Goal: Transaction & Acquisition: Purchase product/service

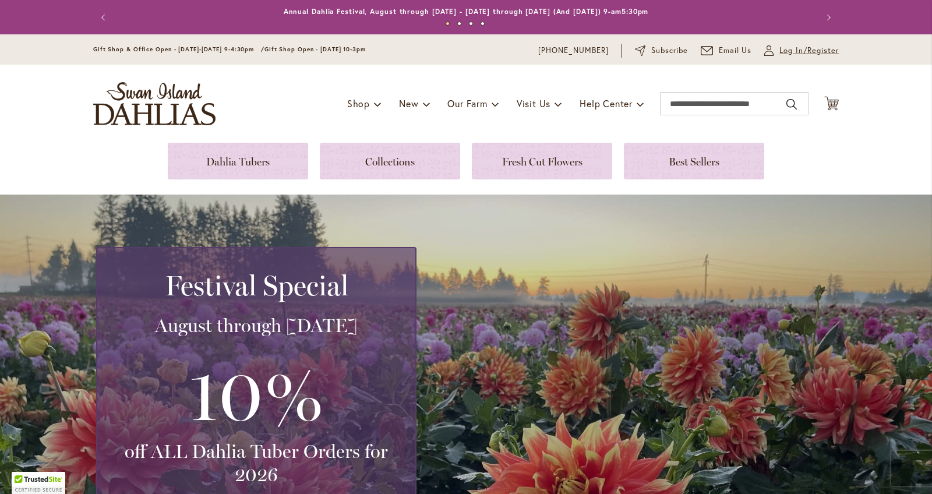
click at [804, 50] on span "Log In/Register" at bounding box center [809, 51] width 59 height 12
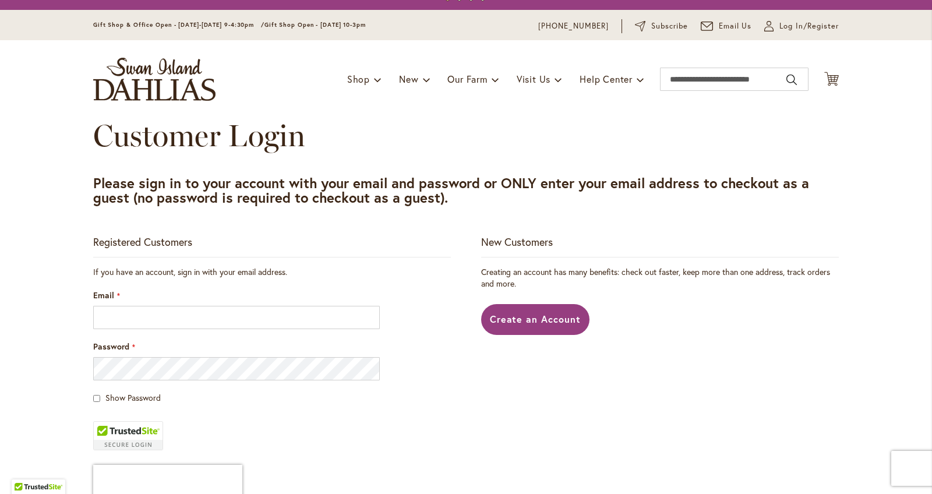
scroll to position [29, 0]
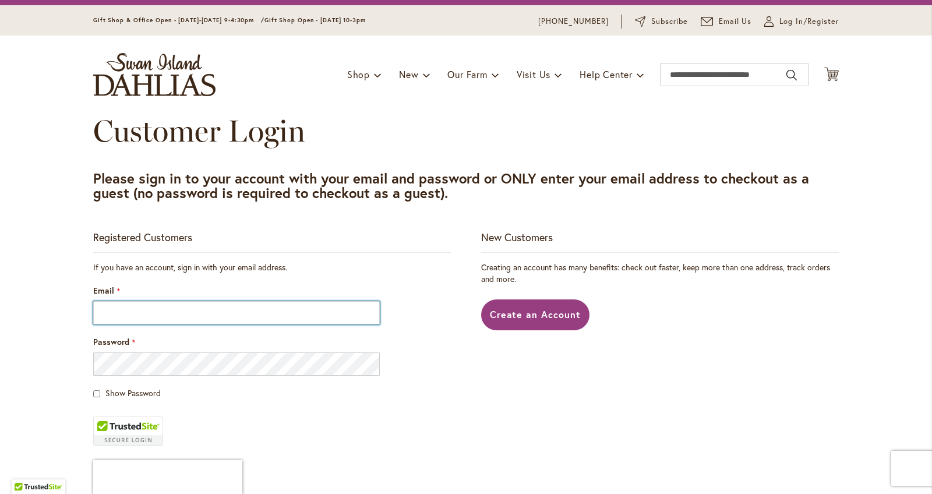
type input "**********"
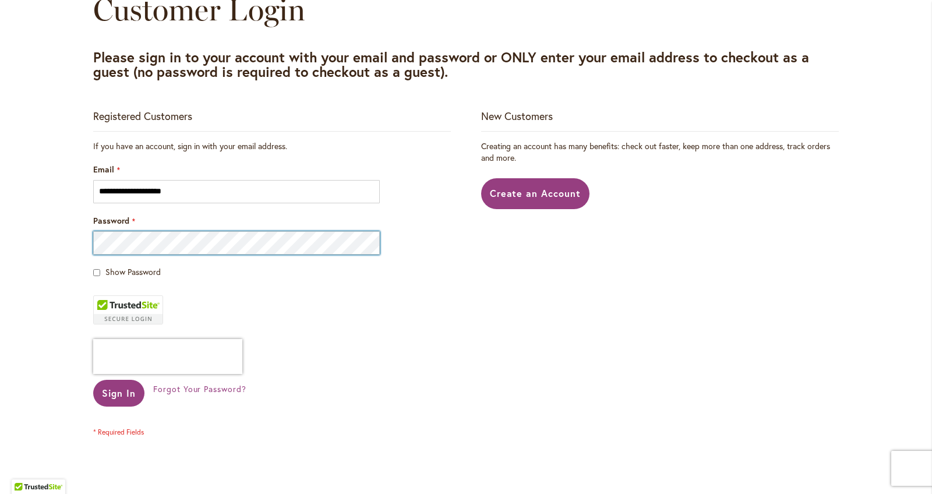
scroll to position [164, 0]
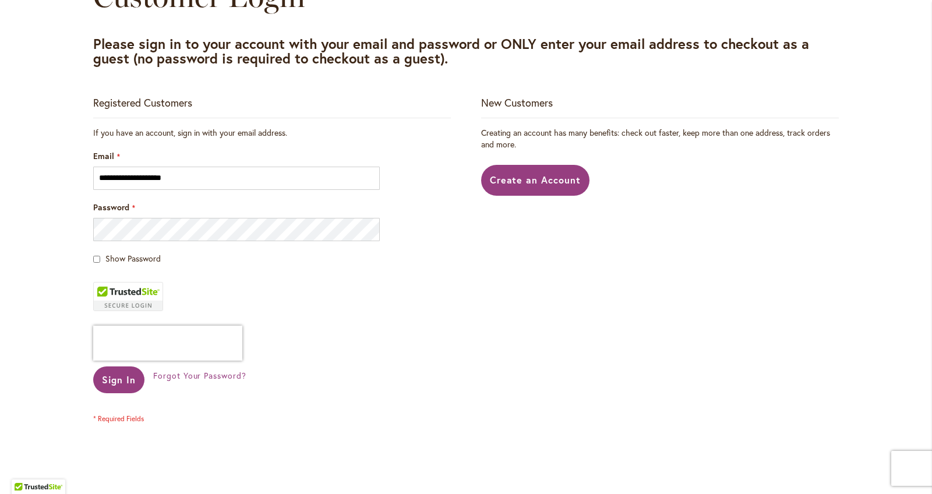
click at [118, 365] on fieldset "**********" at bounding box center [272, 275] width 358 height 297
click at [117, 374] on span "Sign In" at bounding box center [119, 380] width 34 height 12
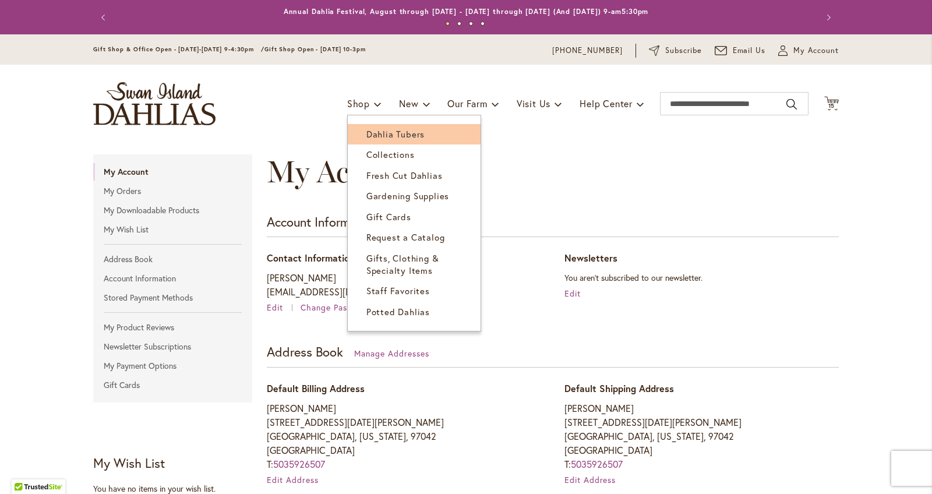
click at [374, 133] on span "Dahlia Tubers" at bounding box center [396, 134] width 58 height 12
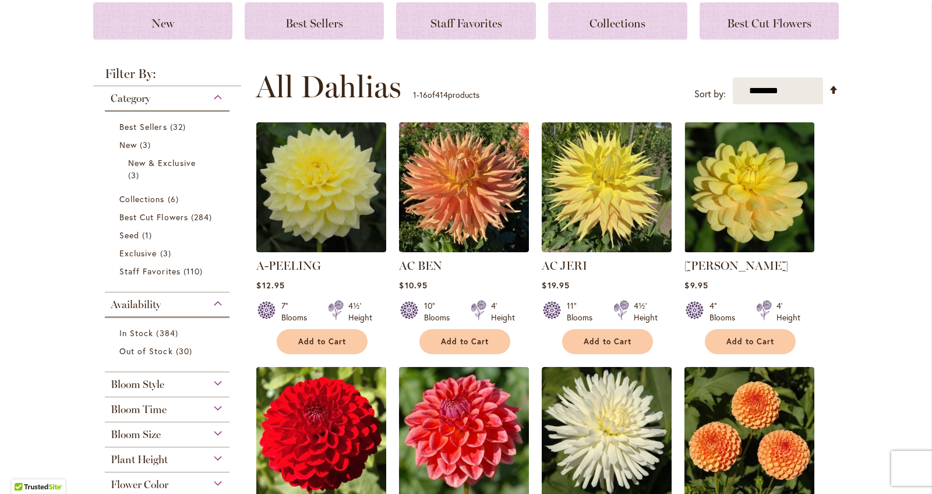
scroll to position [178, 0]
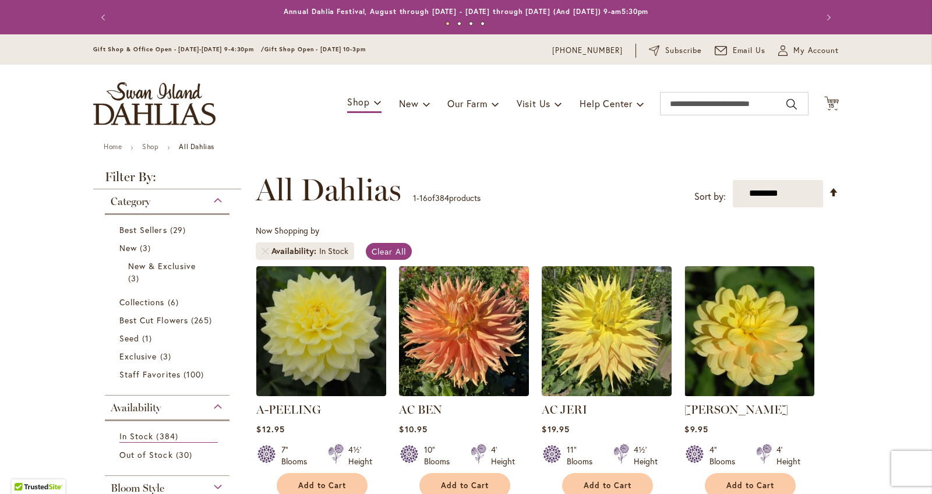
click at [840, 101] on div "Toggle Nav Shop Dahlia Tubers Collections Fresh Cut Dahlias Gardening Supplies …" at bounding box center [466, 104] width 769 height 78
click at [833, 102] on span "15" at bounding box center [832, 106] width 7 height 8
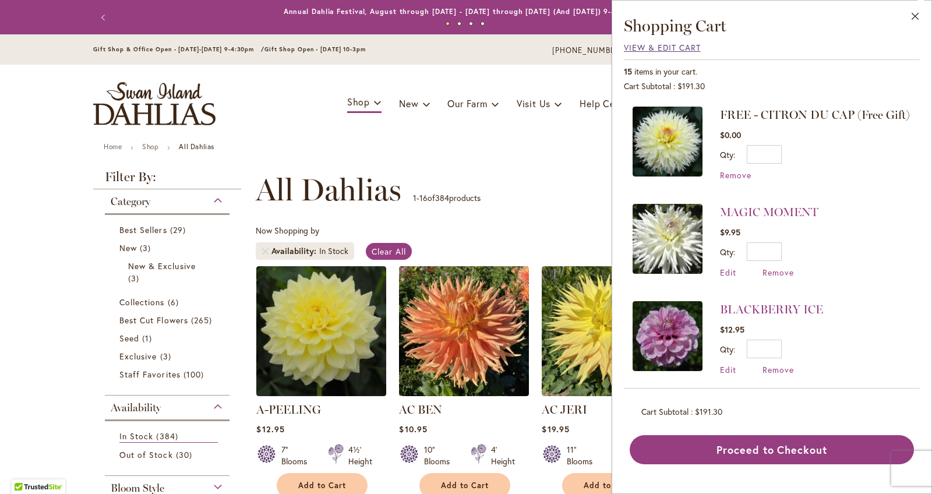
click at [670, 48] on span "View & Edit Cart" at bounding box center [662, 47] width 77 height 11
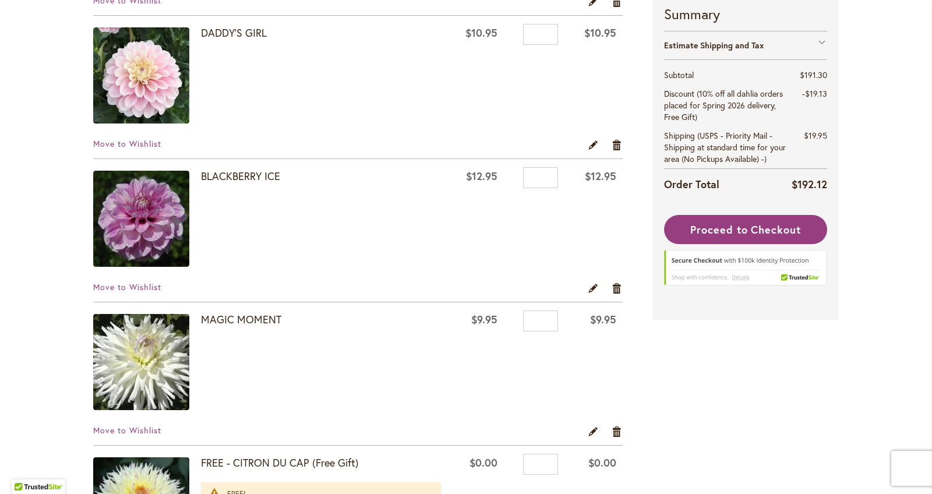
scroll to position [1798, 0]
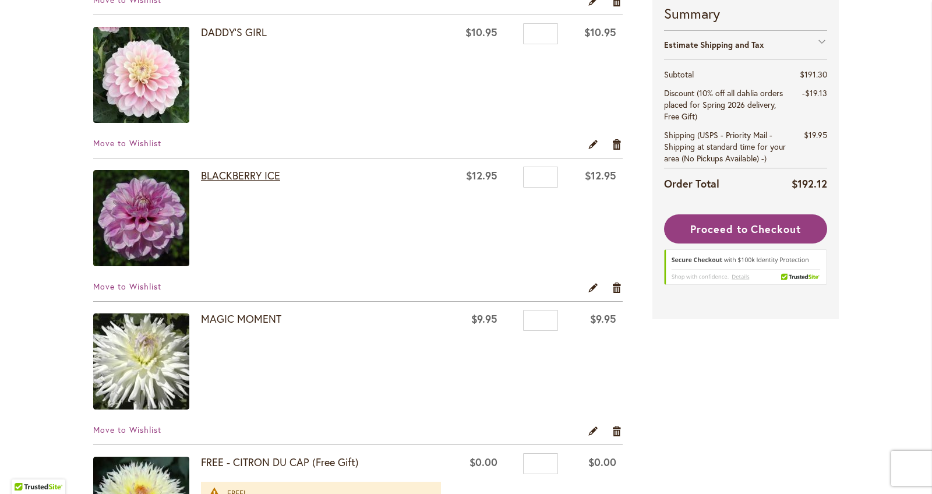
click at [249, 171] on link "BLACKBERRY ICE" at bounding box center [240, 175] width 79 height 14
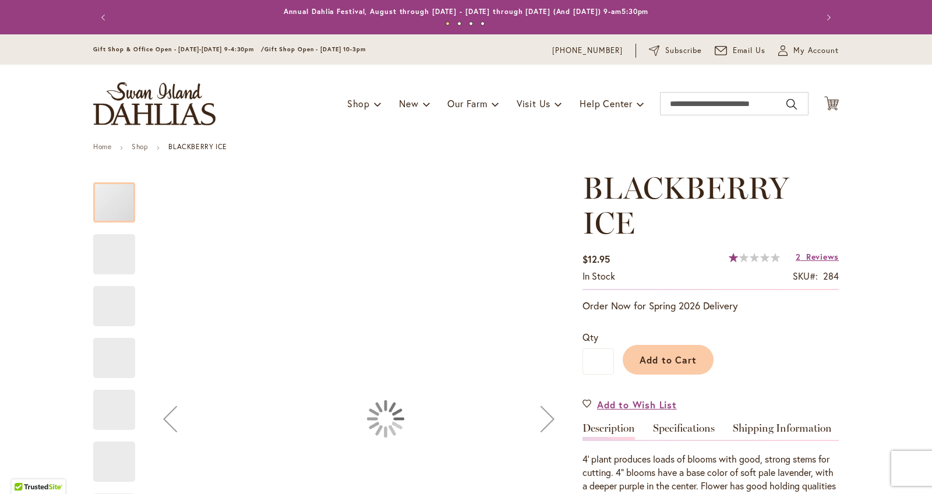
type input "******"
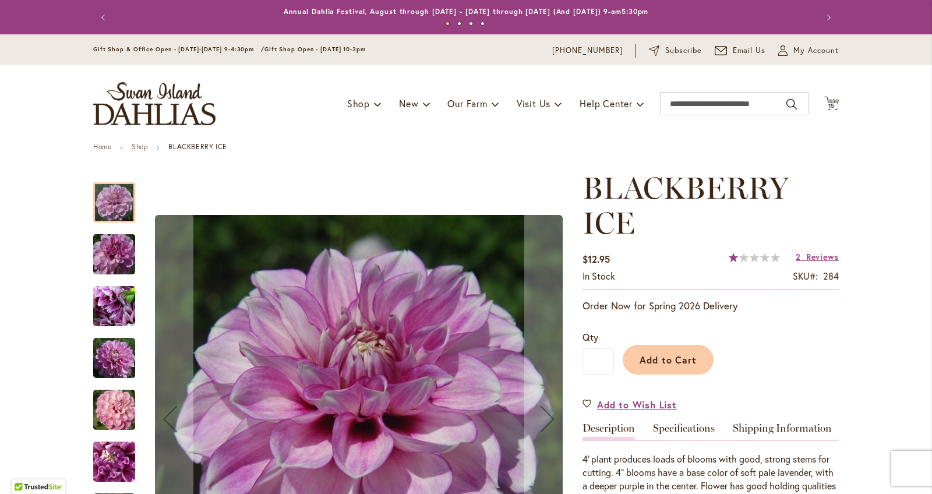
click at [130, 351] on img "BLACKBERRY ICE" at bounding box center [114, 358] width 84 height 56
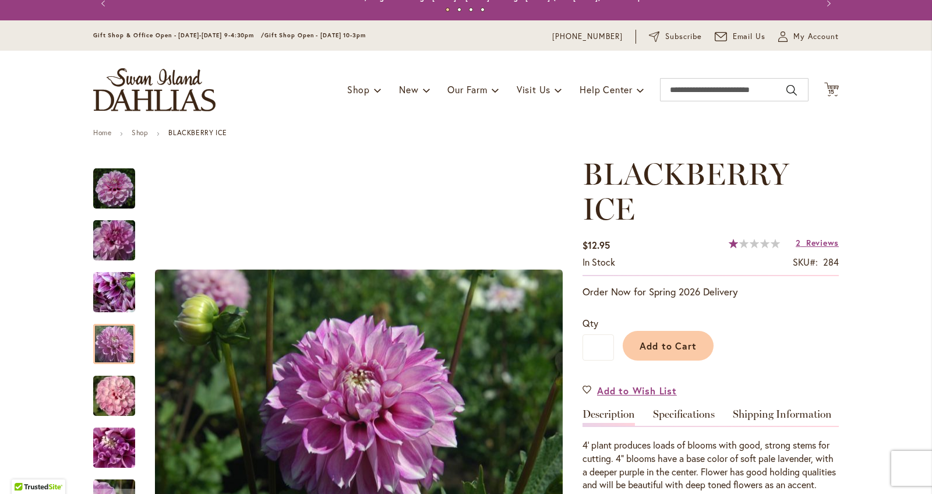
scroll to position [27, 0]
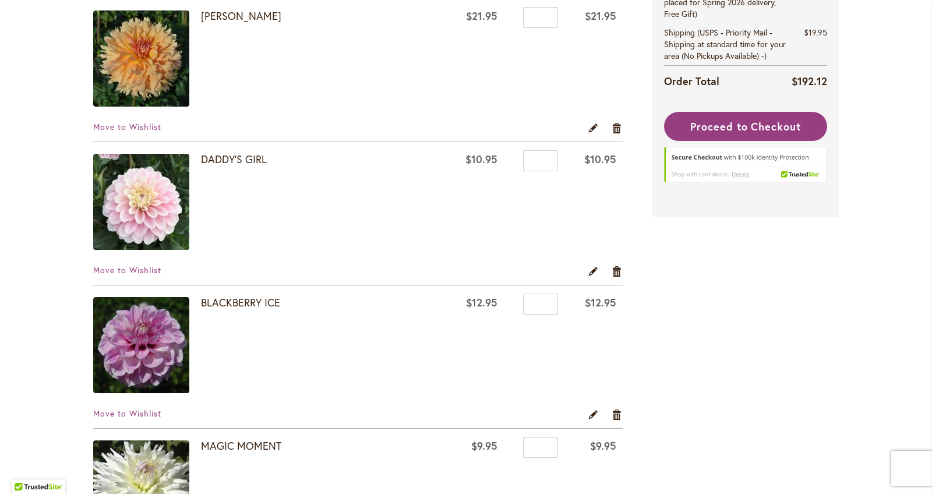
scroll to position [1765, 0]
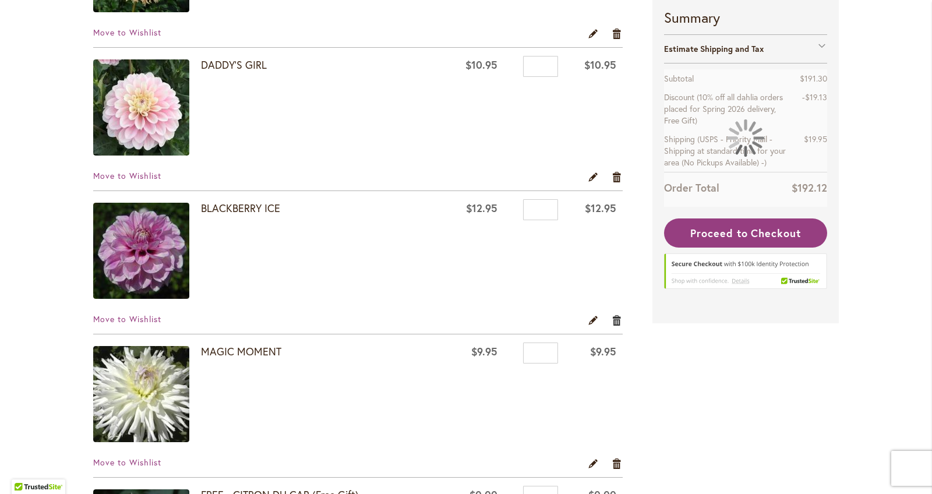
click at [611, 319] on div "Move to Wishlist Edit Remove item" at bounding box center [358, 323] width 530 height 20
click at [614, 319] on link "Remove item" at bounding box center [617, 319] width 11 height 13
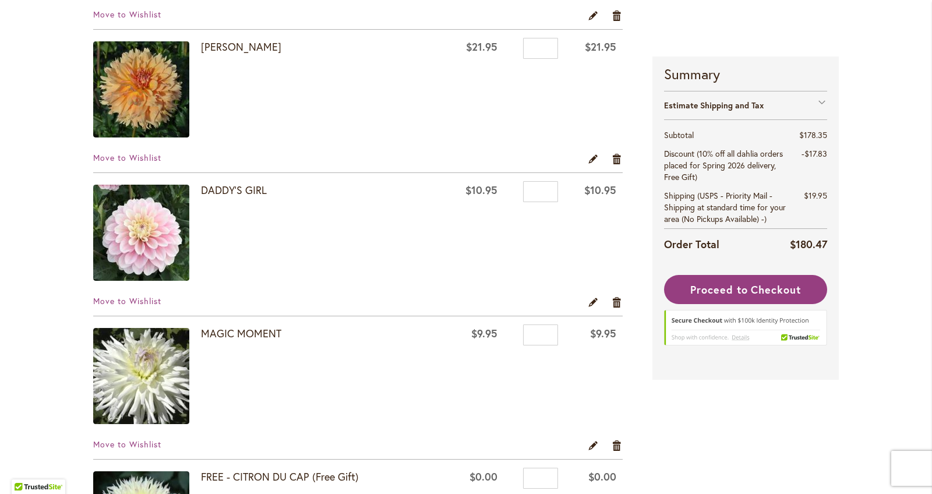
scroll to position [1617, 0]
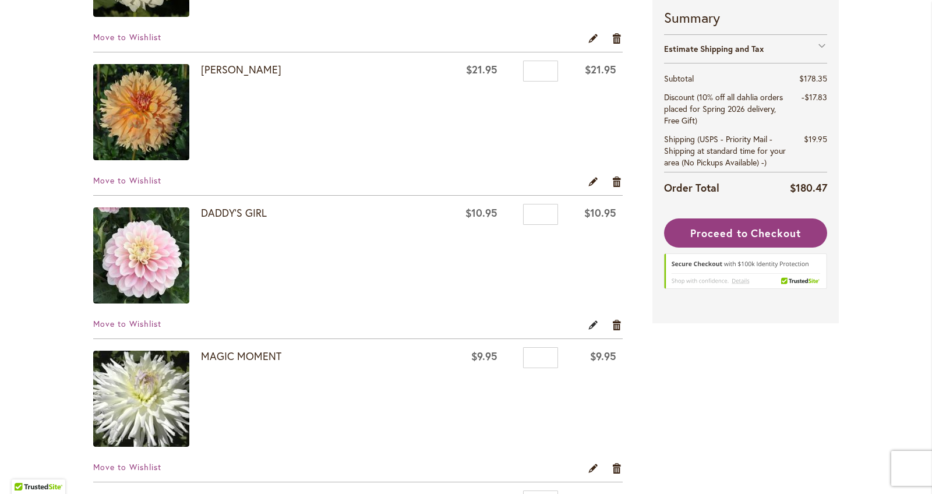
click at [594, 326] on link "Edit" at bounding box center [593, 324] width 11 height 13
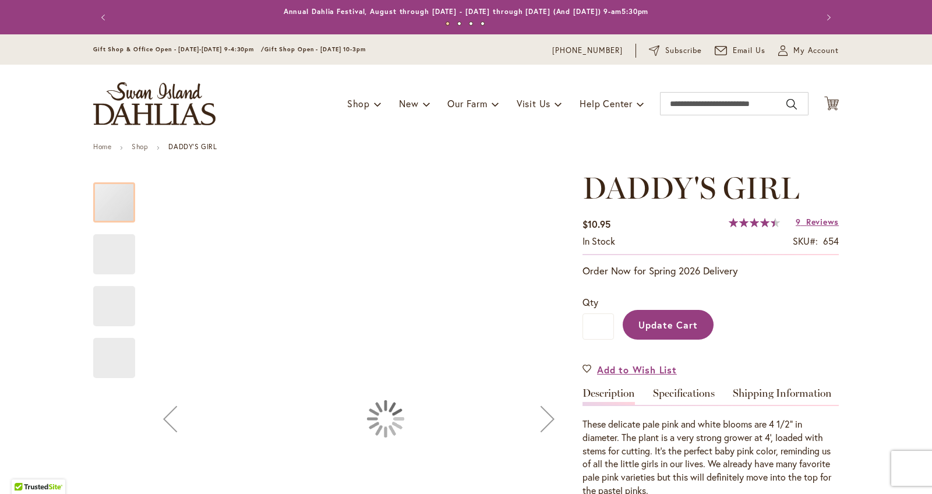
type input "******"
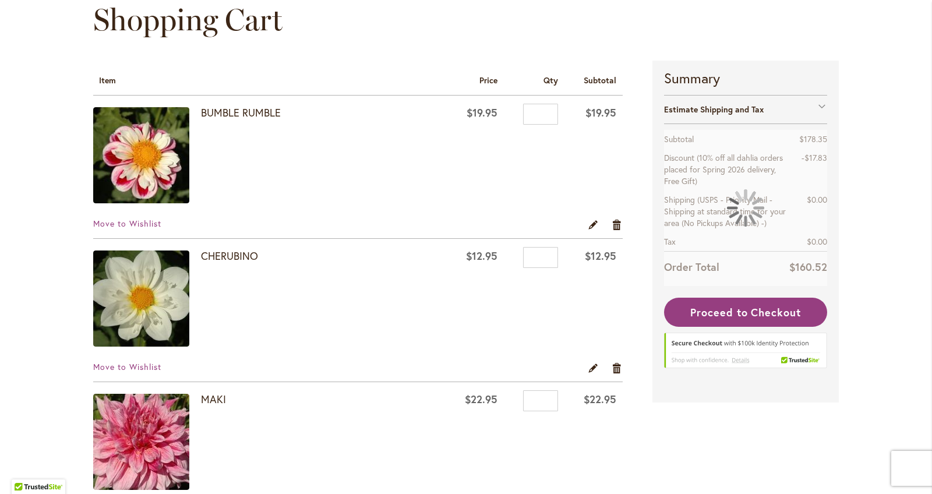
scroll to position [142, 0]
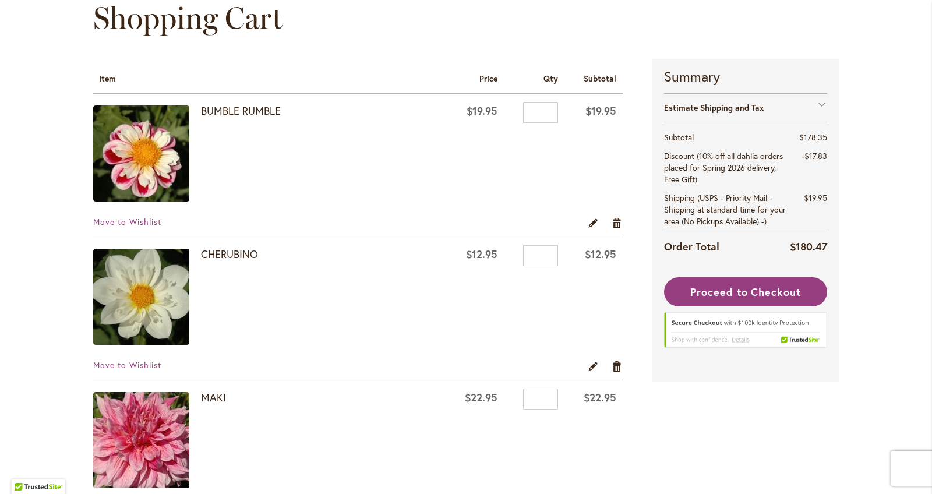
click at [206, 406] on div "MAKI" at bounding box center [321, 441] width 240 height 99
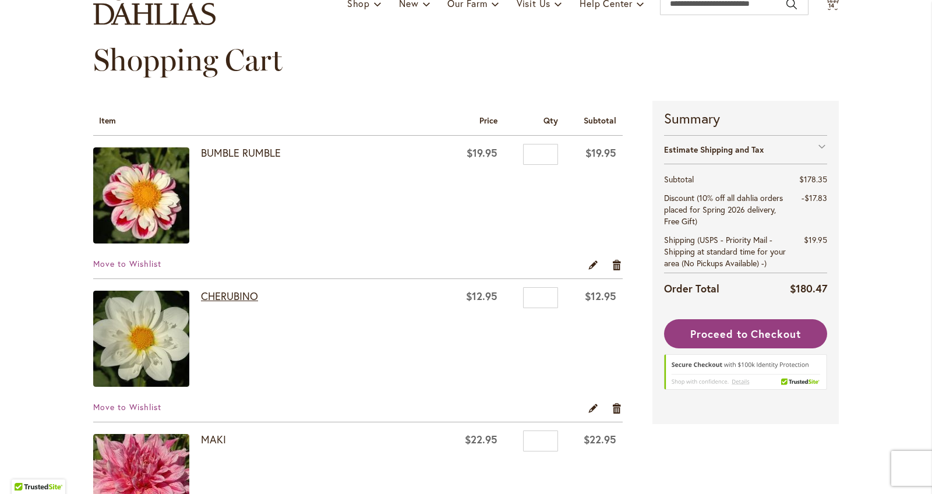
scroll to position [113, 0]
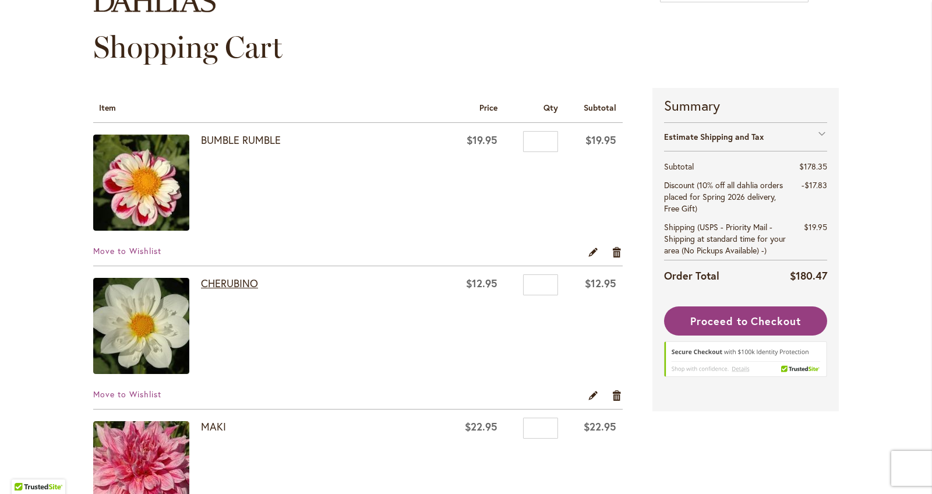
click at [229, 280] on link "CHERUBINO" at bounding box center [229, 283] width 57 height 14
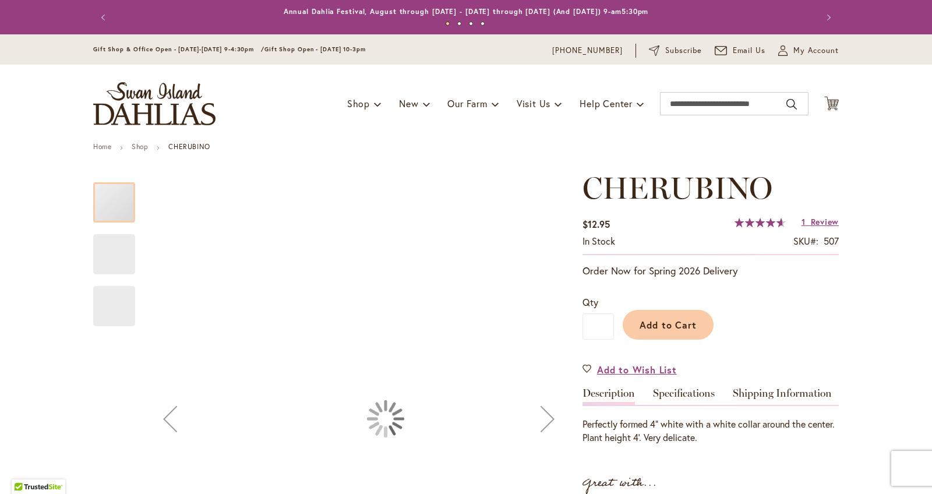
type input "******"
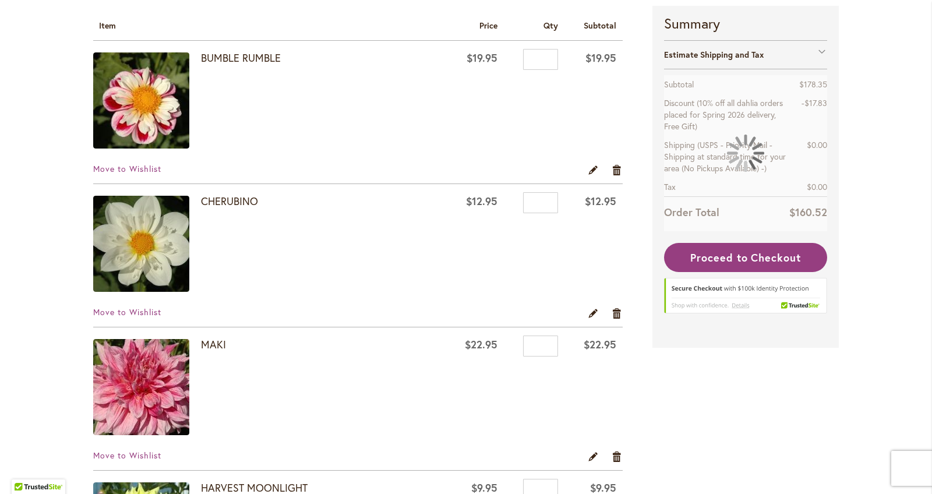
scroll to position [197, 0]
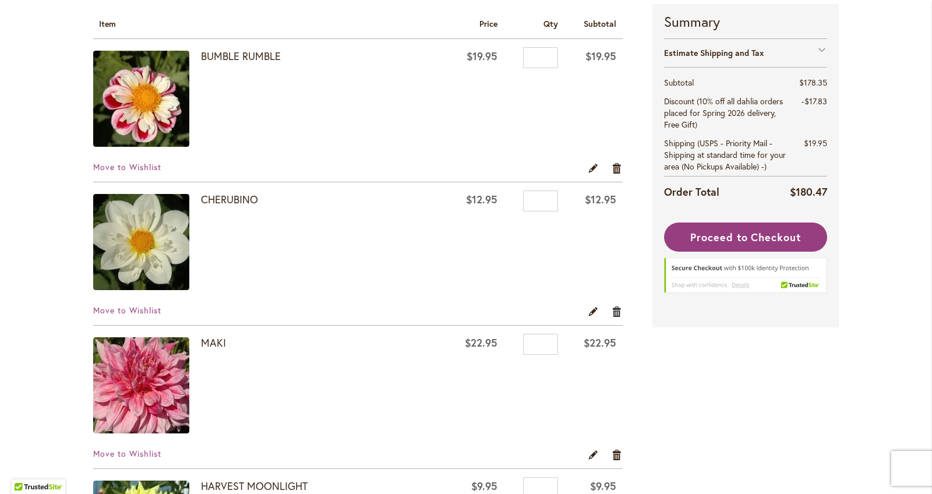
click at [615, 312] on link "Remove item" at bounding box center [617, 311] width 11 height 13
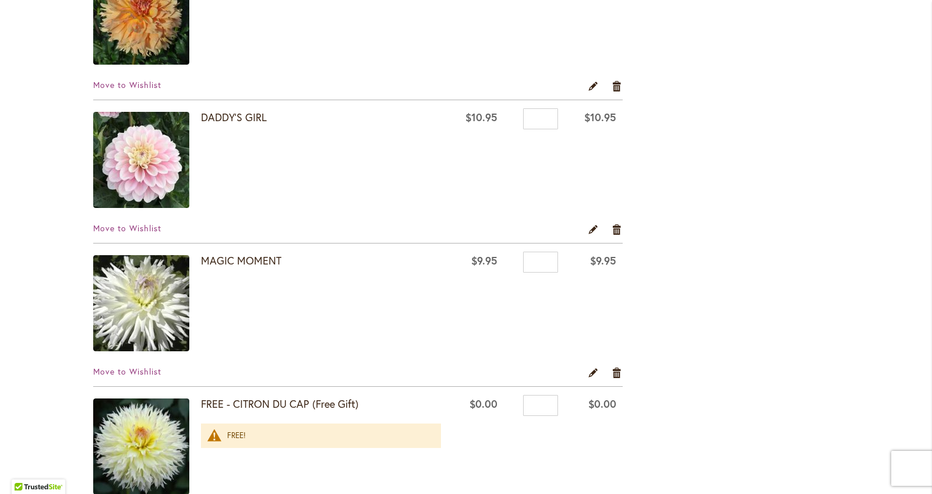
scroll to position [1570, 0]
click at [174, 272] on img at bounding box center [141, 303] width 96 height 96
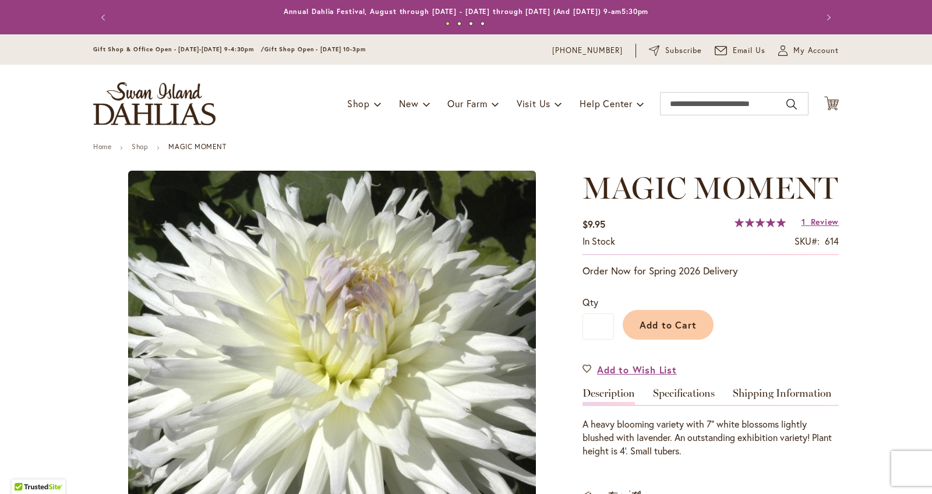
type input "******"
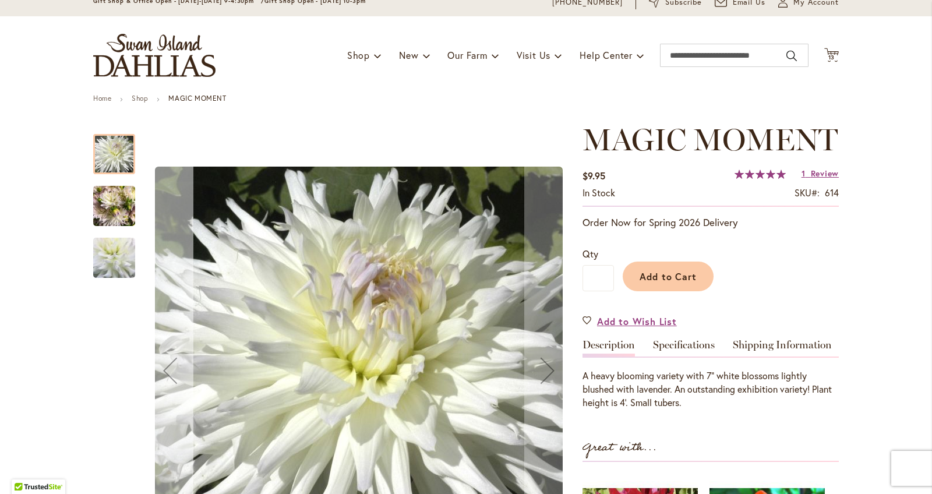
scroll to position [52, 0]
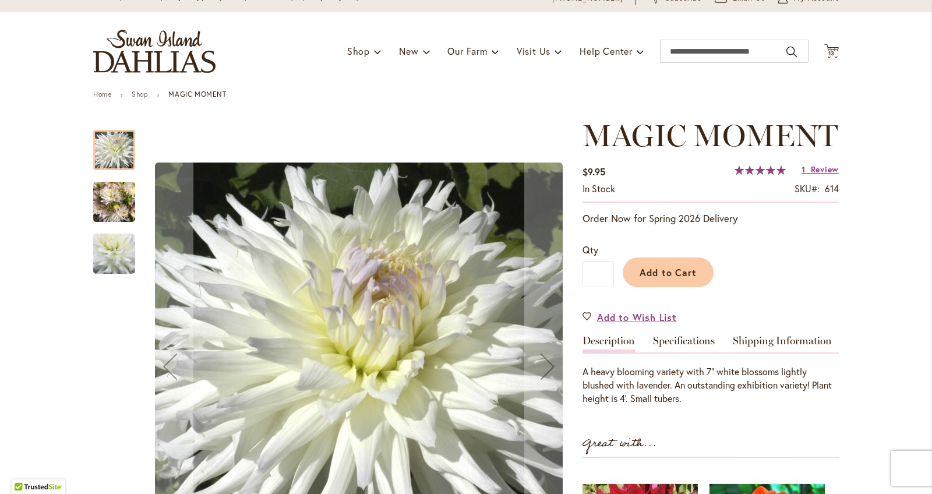
click at [102, 240] on img "MAGIC MOMENT" at bounding box center [114, 254] width 81 height 80
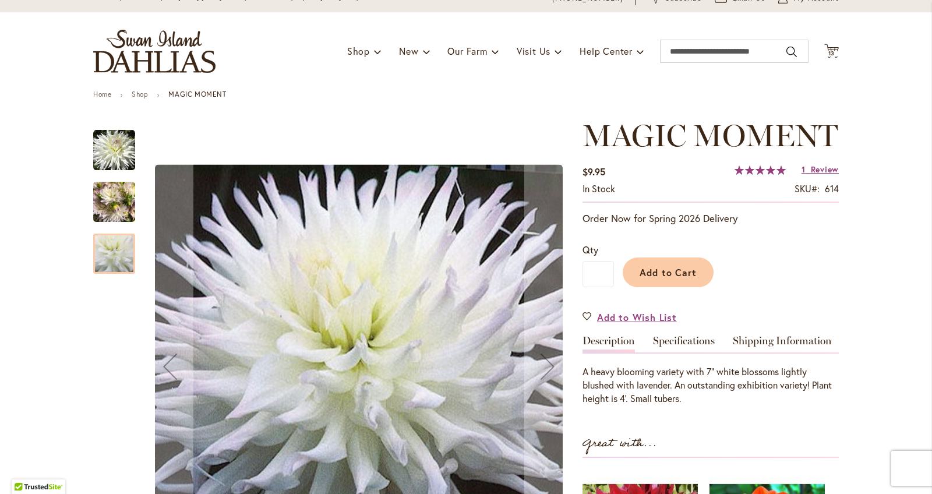
click at [116, 202] on img "MAGIC MOMENT" at bounding box center [114, 202] width 42 height 56
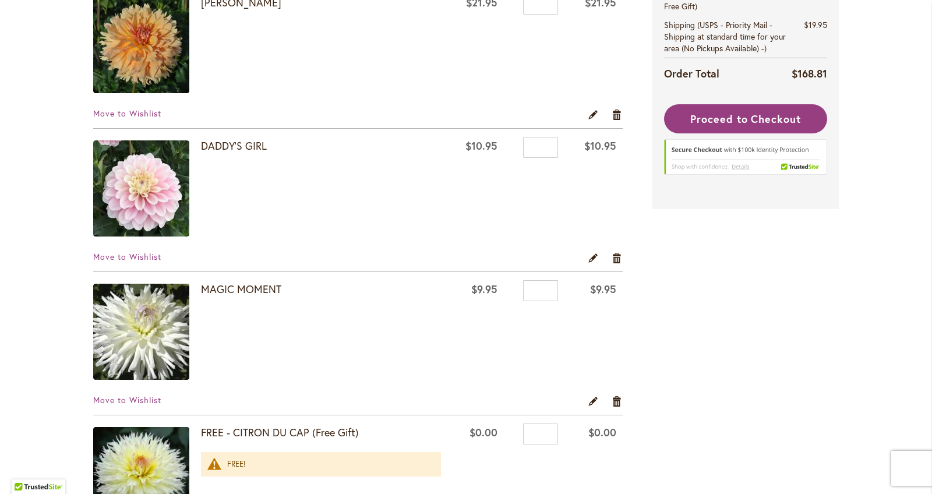
scroll to position [1572, 0]
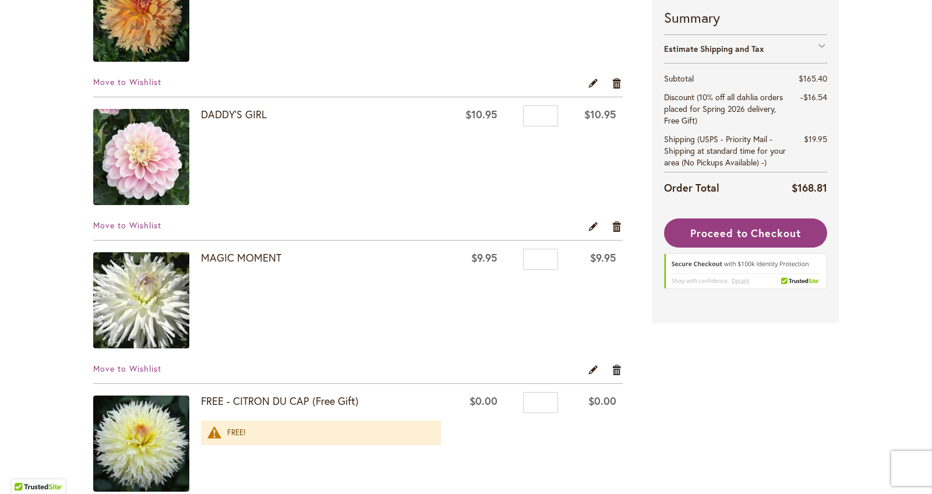
click at [621, 371] on link "Remove item" at bounding box center [617, 369] width 11 height 13
click at [618, 369] on link "Remove item" at bounding box center [617, 369] width 11 height 13
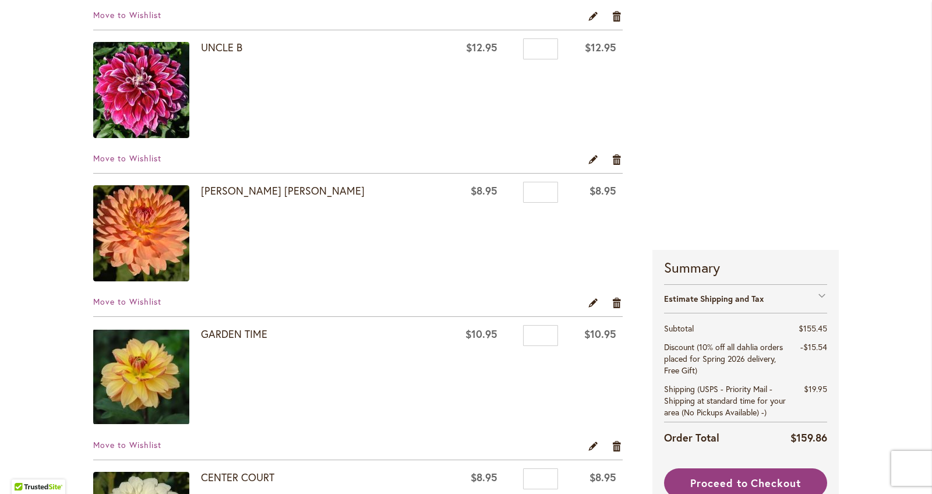
scroll to position [928, 0]
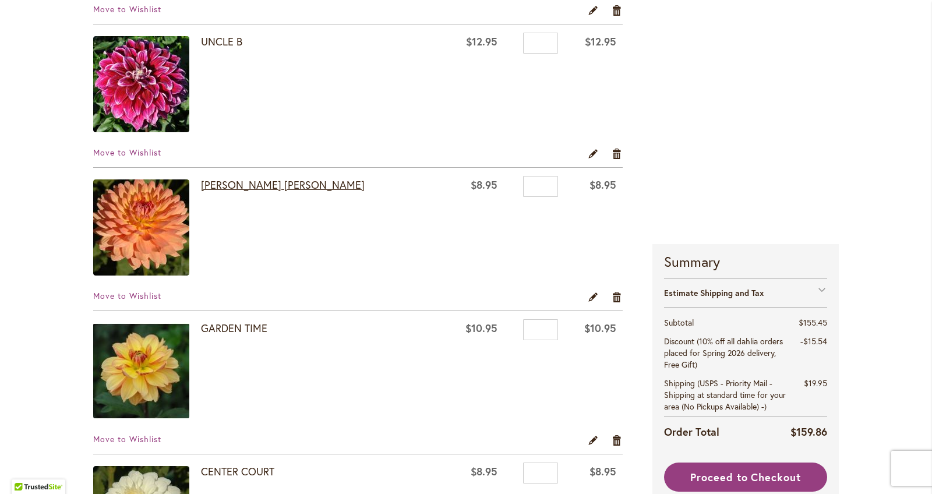
click at [235, 185] on link "GABRIELLE MARIE" at bounding box center [283, 185] width 164 height 14
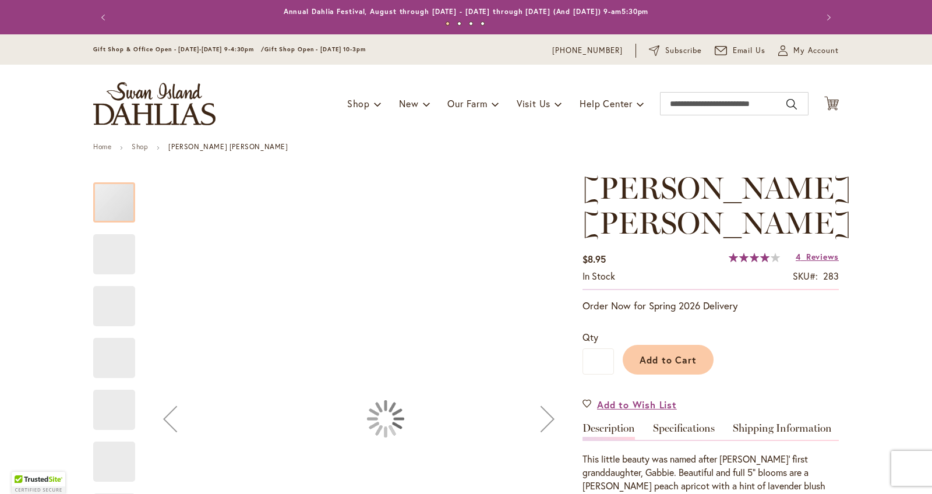
type input "******"
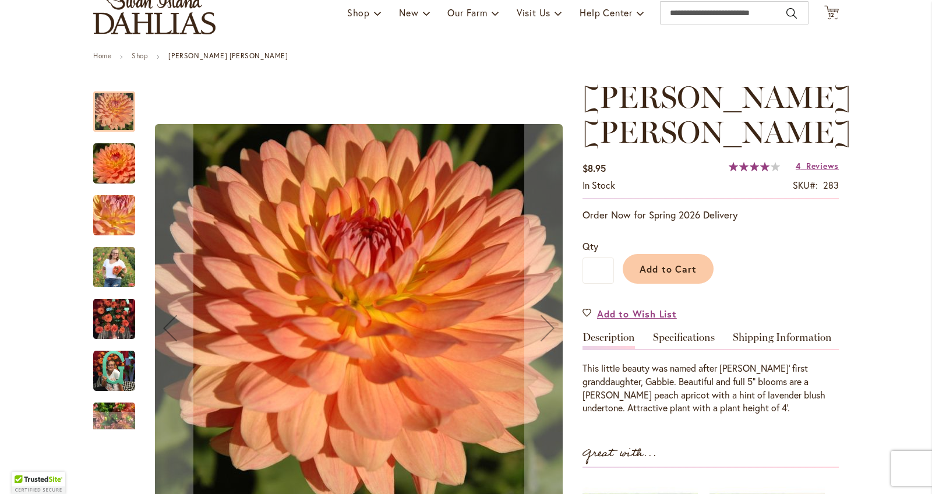
scroll to position [92, 0]
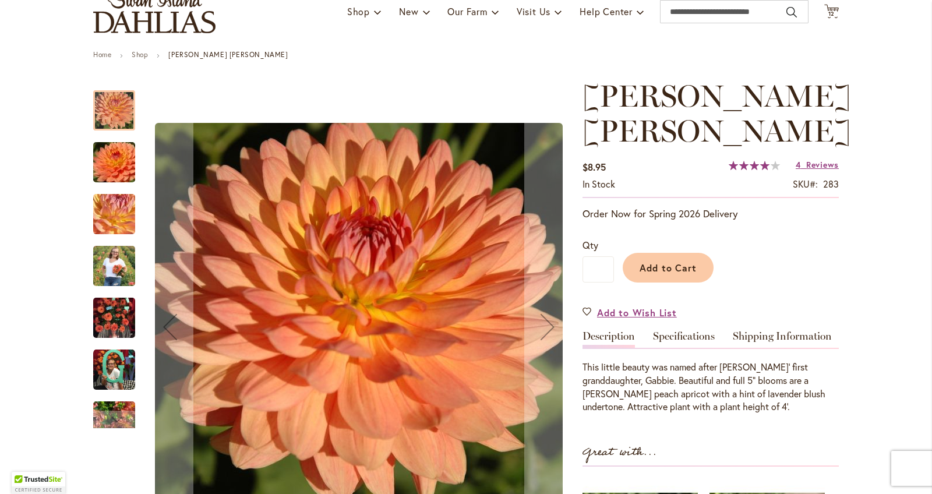
click at [117, 270] on img "GABRIELLE MARIE" at bounding box center [114, 265] width 42 height 52
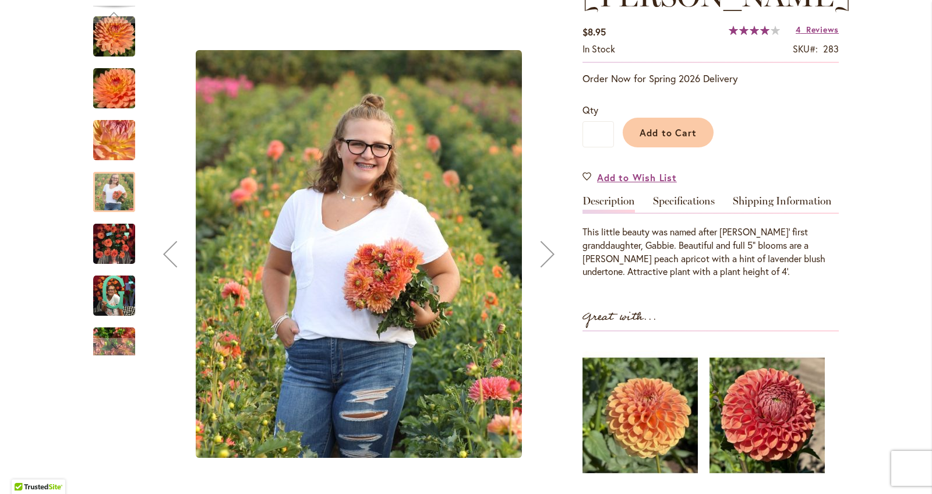
scroll to position [241, 0]
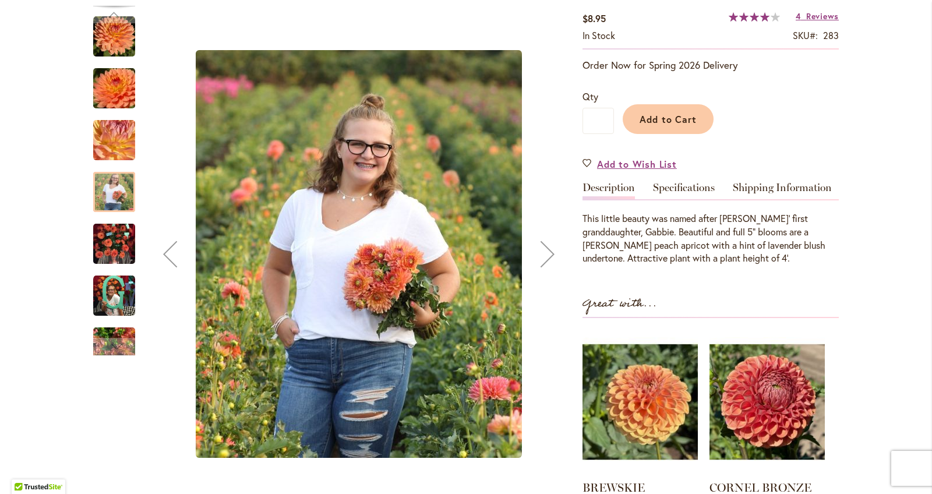
click at [118, 277] on img "GABRIELLE MARIE" at bounding box center [114, 296] width 42 height 42
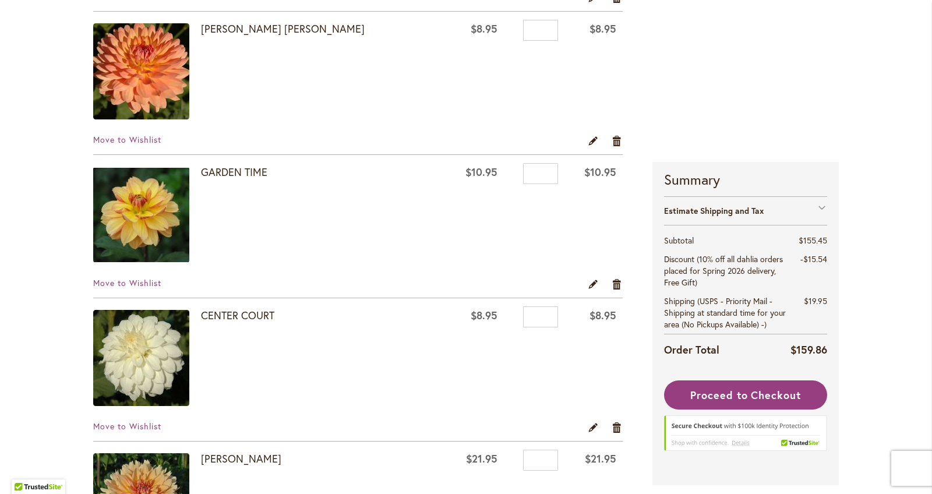
scroll to position [1028, 0]
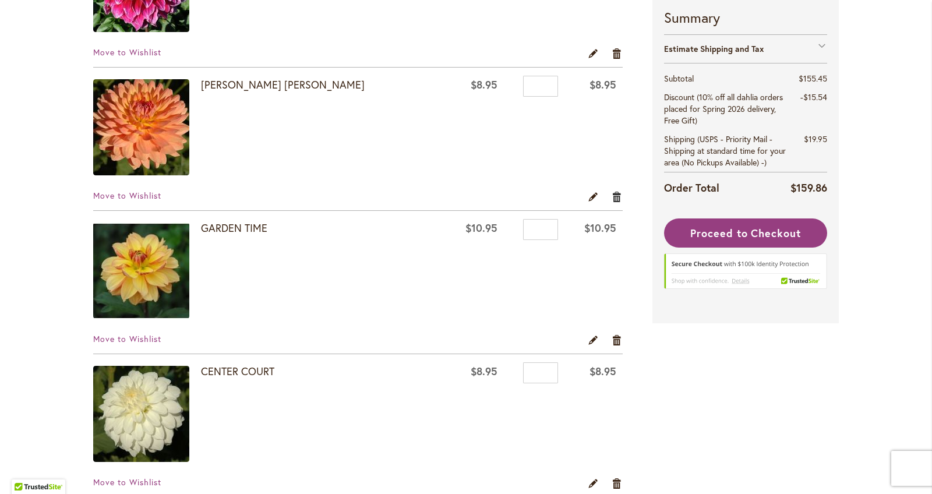
click at [616, 194] on link "Remove item" at bounding box center [617, 196] width 11 height 13
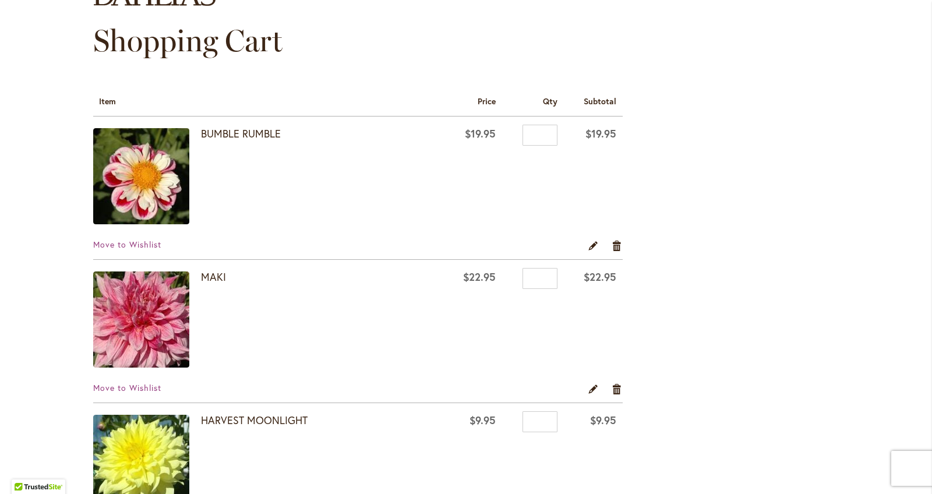
scroll to position [122, 0]
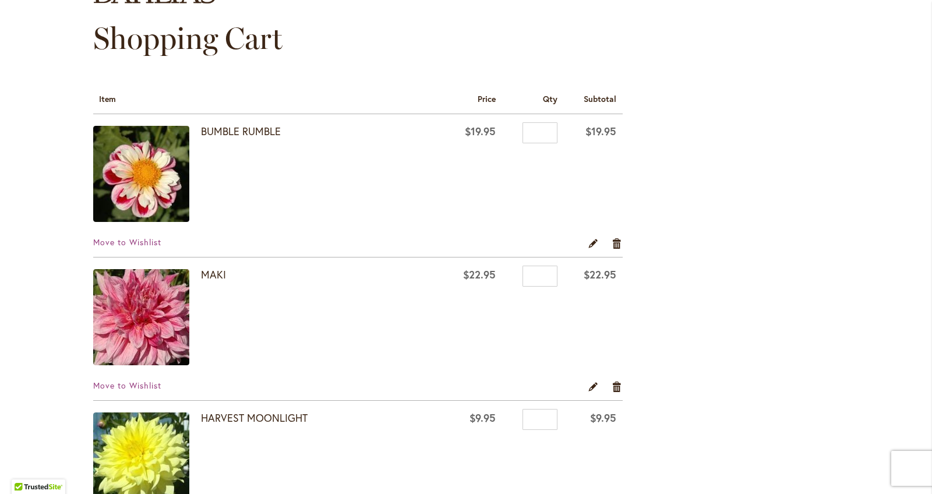
drag, startPoint x: 615, startPoint y: 244, endPoint x: 623, endPoint y: 233, distance: 13.8
click at [615, 244] on link "Remove item" at bounding box center [617, 243] width 11 height 13
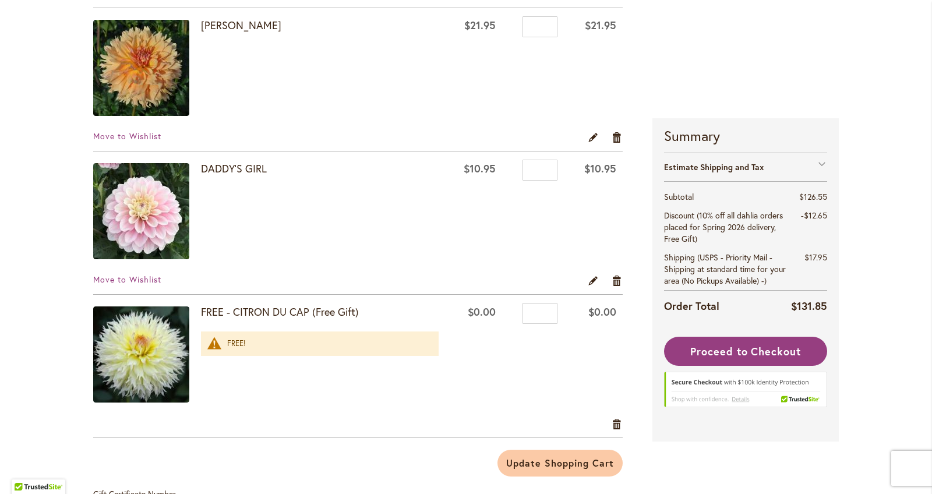
scroll to position [1161, 0]
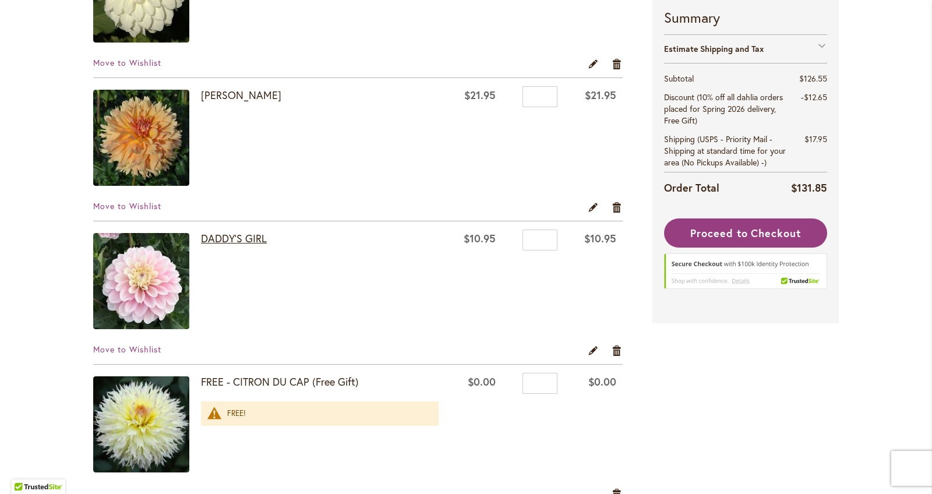
click at [230, 234] on link "DADDY'S GIRL" at bounding box center [234, 238] width 66 height 14
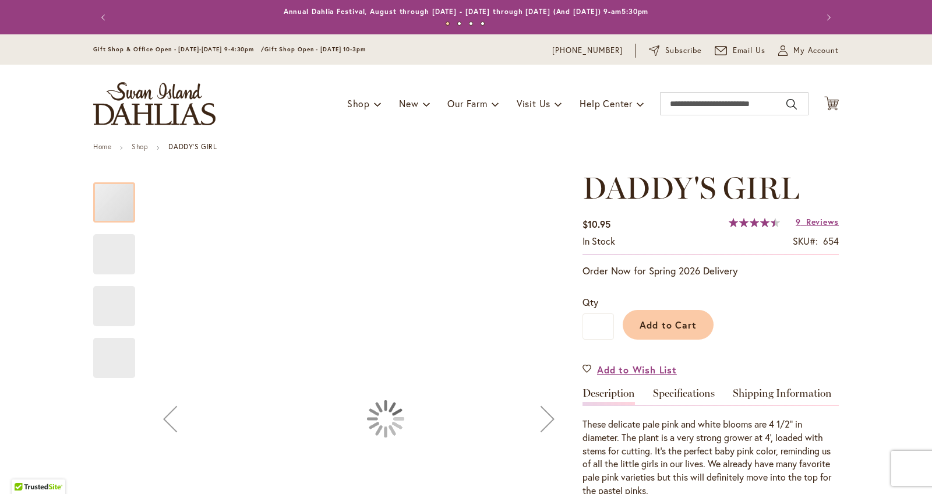
type input "******"
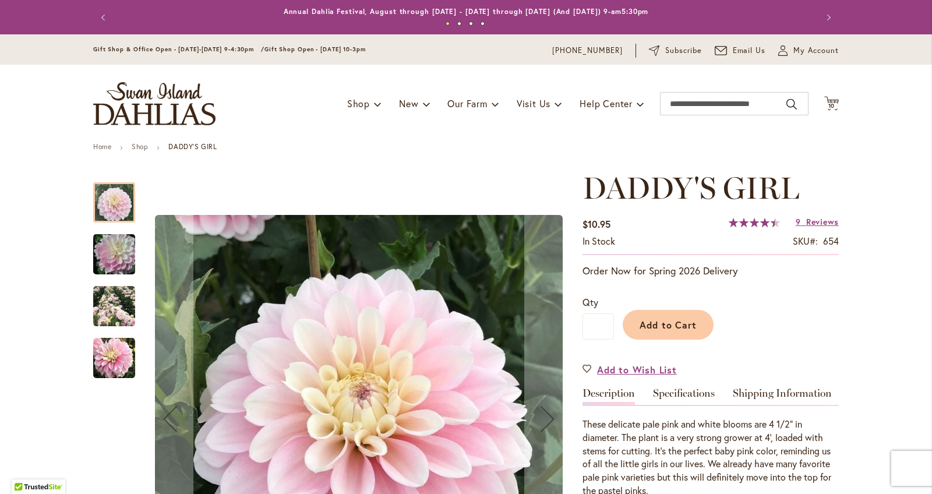
click at [118, 305] on img "DADDY'S GIRL" at bounding box center [114, 307] width 42 height 42
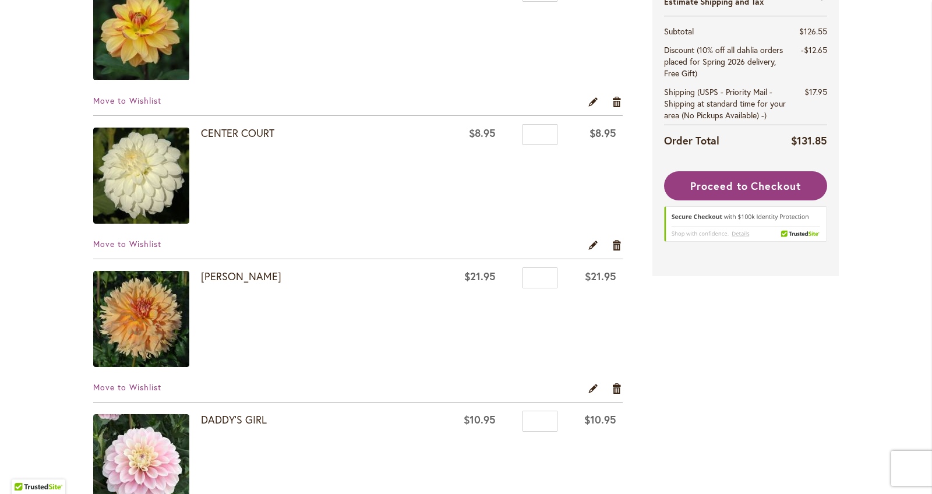
scroll to position [982, 0]
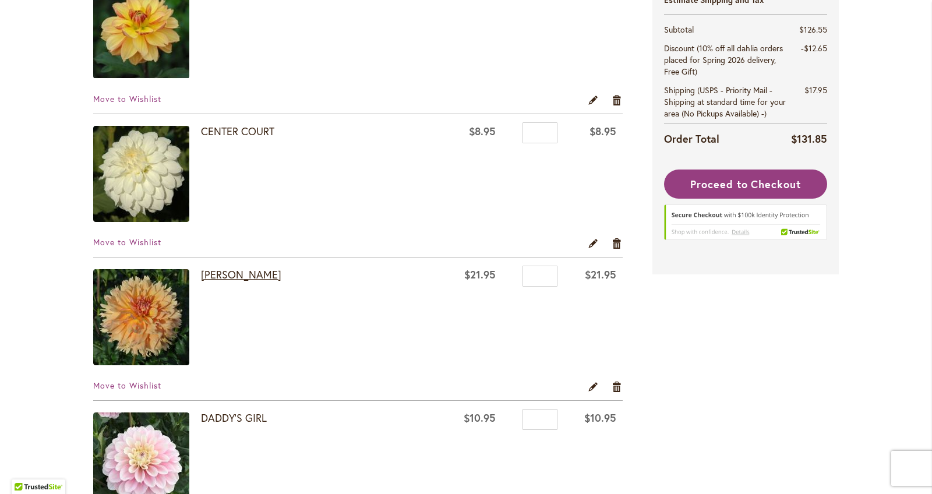
click at [221, 277] on link "[PERSON_NAME]" at bounding box center [241, 274] width 80 height 14
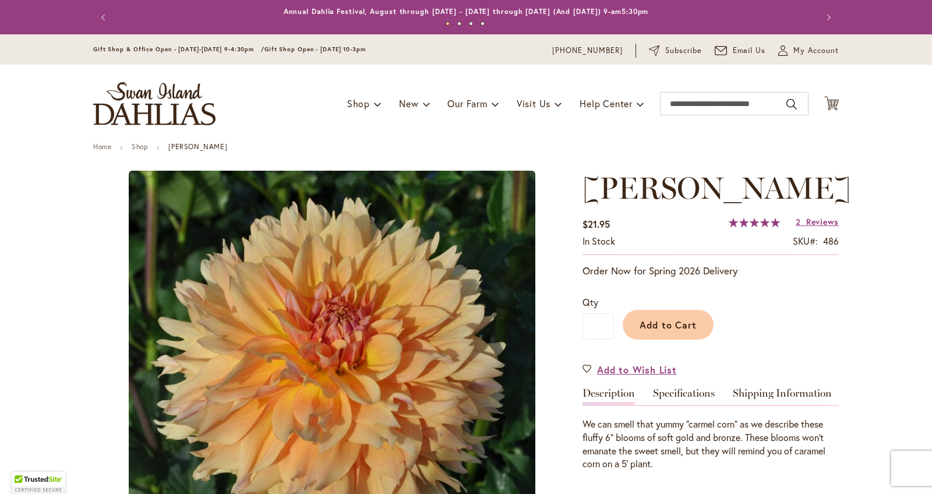
type input "******"
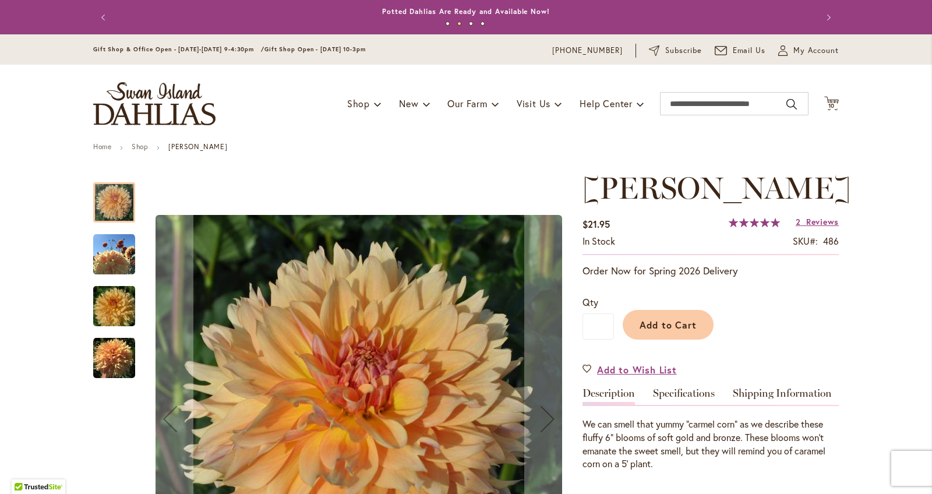
click at [117, 378] on img "KARMEL KORN" at bounding box center [114, 358] width 42 height 42
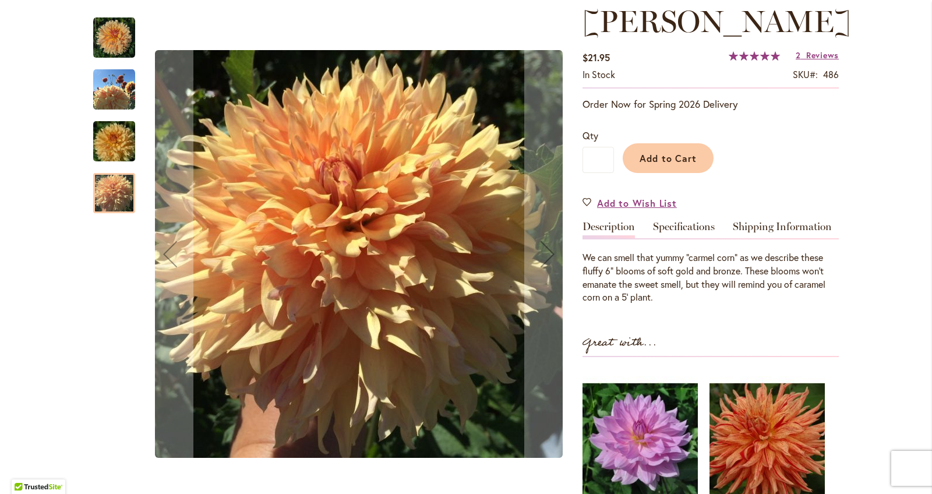
scroll to position [175, 0]
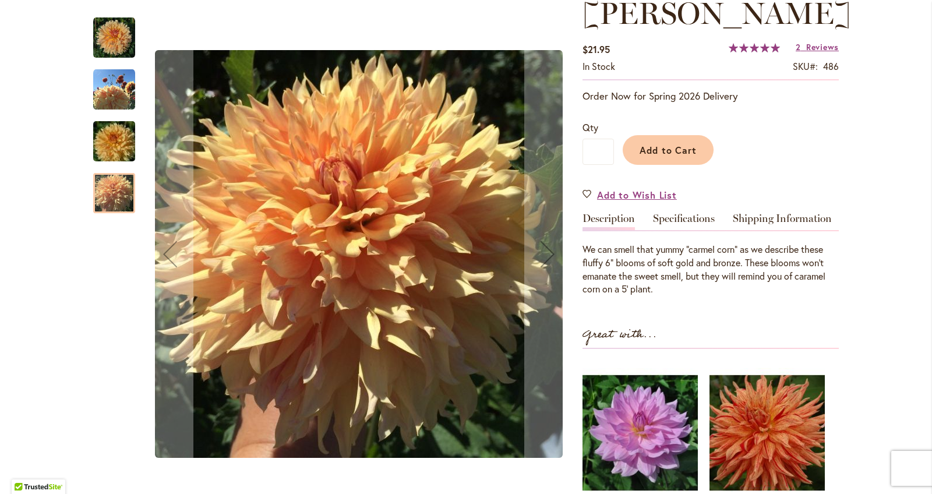
click at [121, 140] on img "KARMEL KORN" at bounding box center [114, 142] width 84 height 56
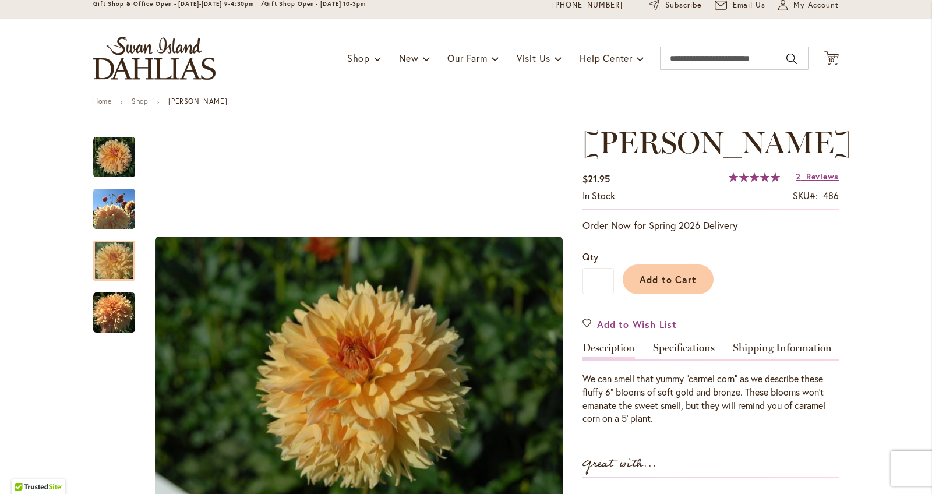
scroll to position [45, 0]
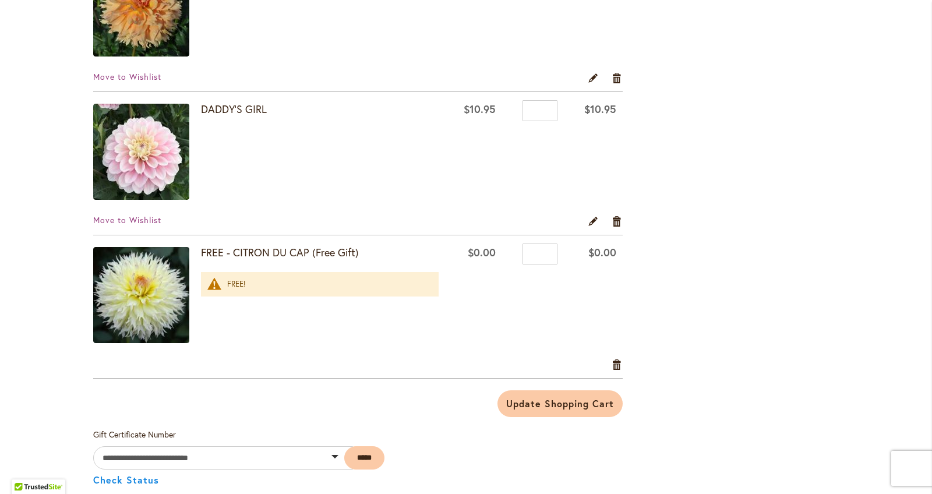
scroll to position [1277, 0]
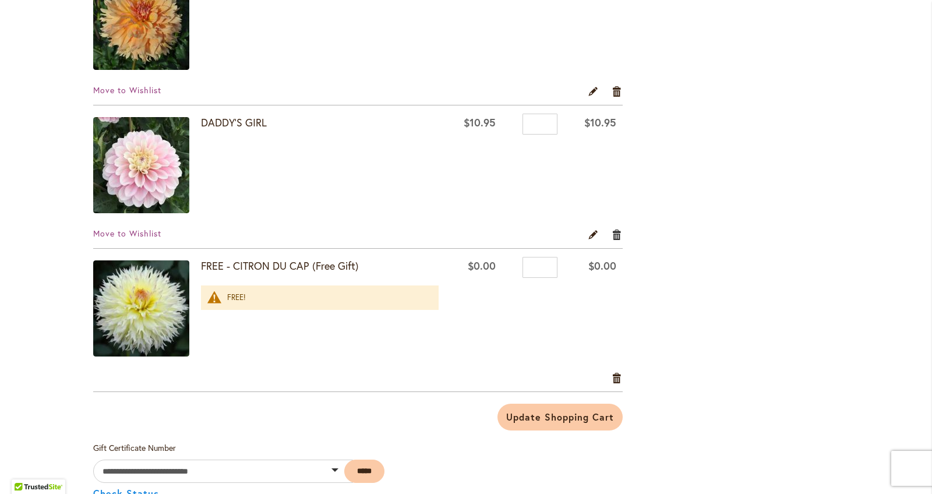
click at [616, 233] on link "Remove item" at bounding box center [617, 234] width 11 height 13
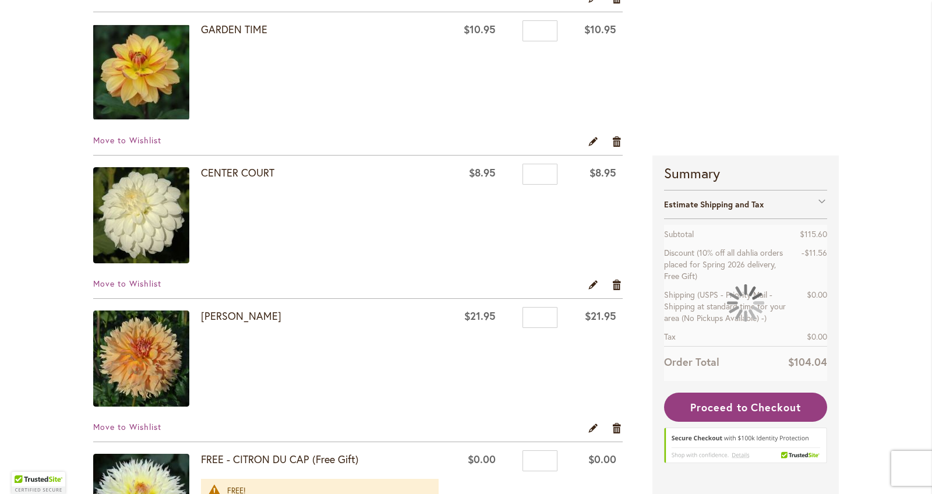
scroll to position [1012, 0]
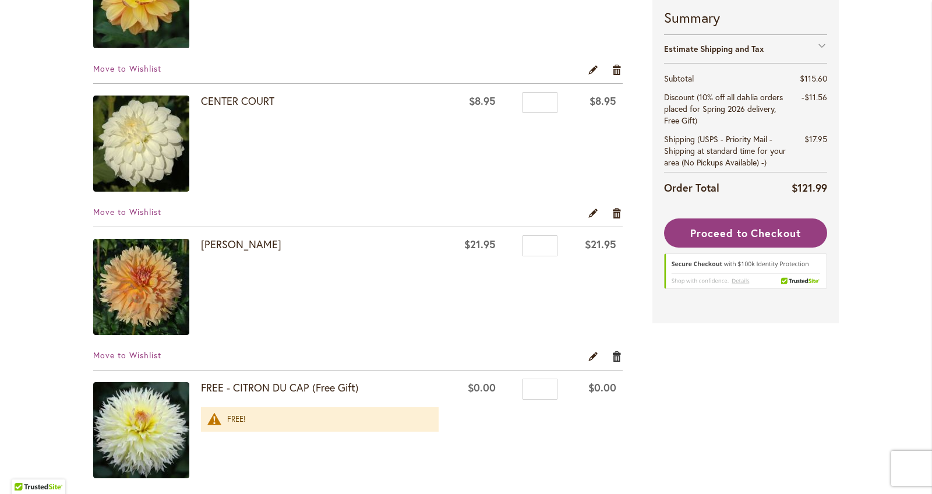
click at [615, 360] on link "Remove item" at bounding box center [617, 356] width 11 height 13
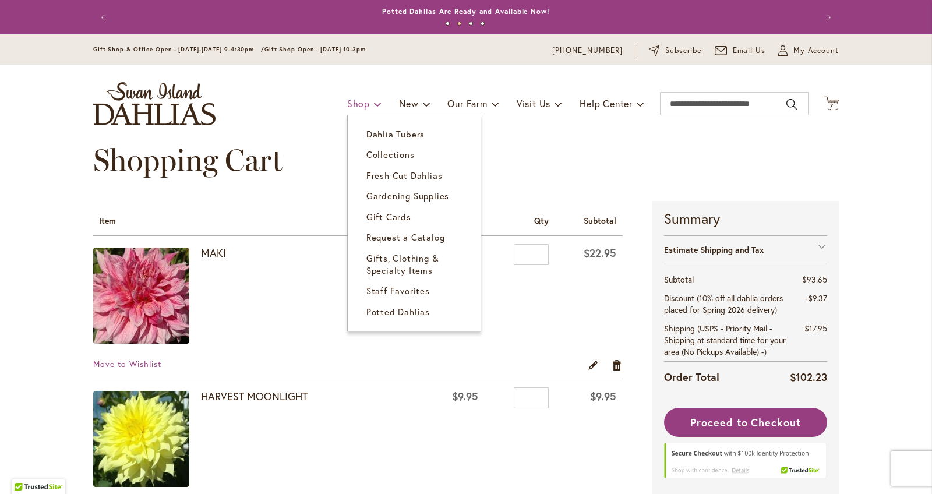
click at [374, 104] on span at bounding box center [378, 103] width 8 height 19
